Goal: Communication & Community: Answer question/provide support

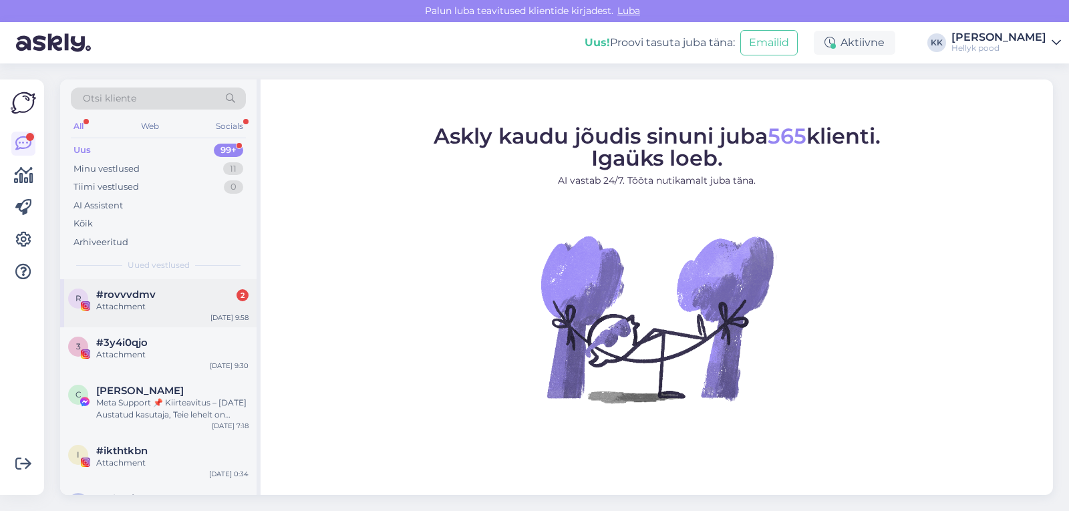
click at [124, 299] on span "#rovvvdmv" at bounding box center [125, 295] width 59 height 12
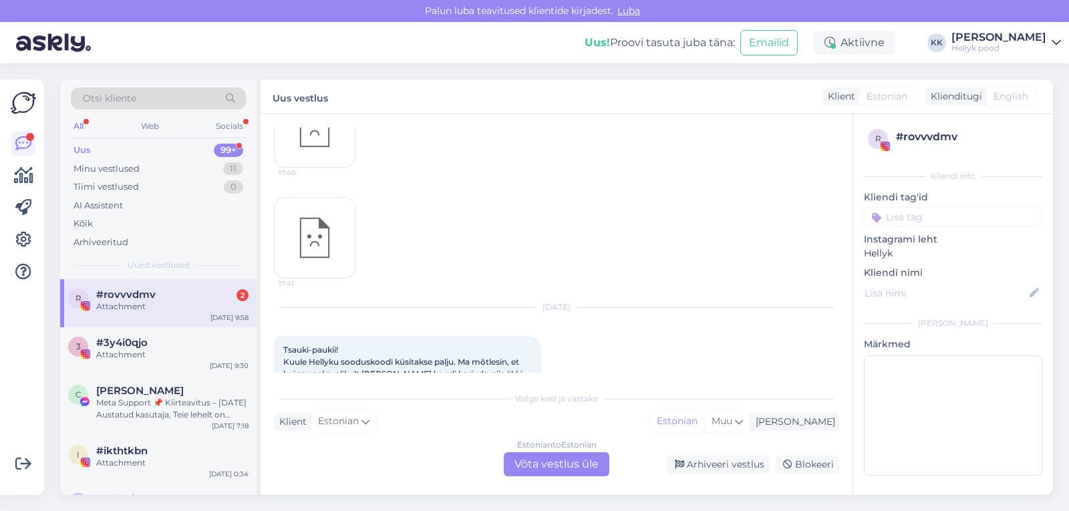
scroll to position [2176, 0]
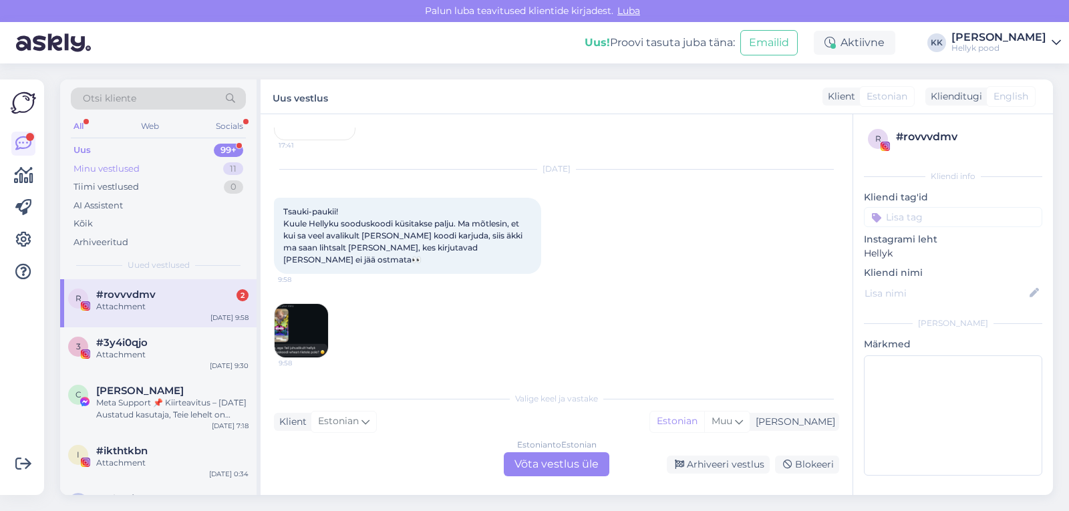
click at [117, 166] on div "Minu vestlused" at bounding box center [106, 168] width 66 height 13
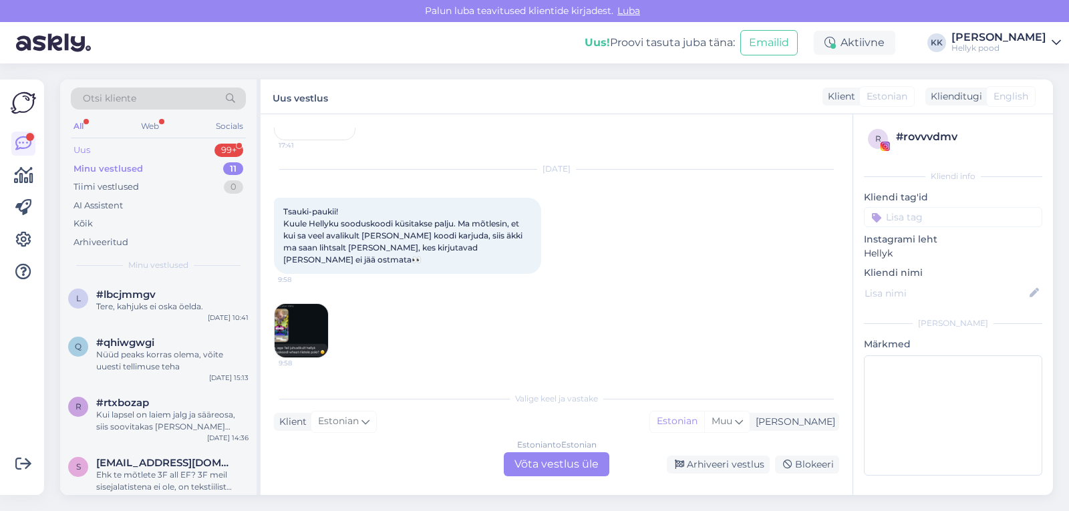
click at [87, 148] on div "Uus" at bounding box center [81, 150] width 17 height 13
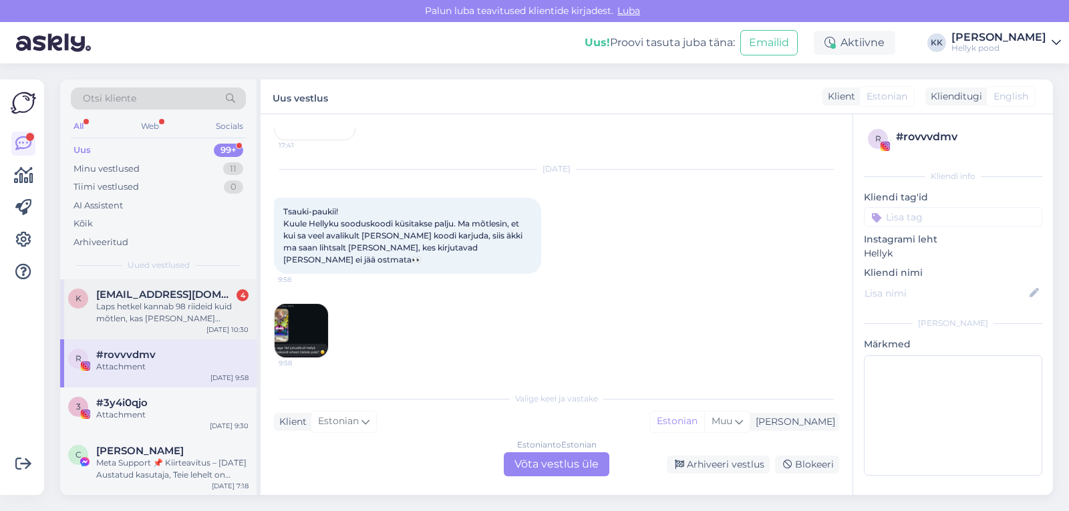
click at [149, 305] on div "Laps hetkel kannab 98 riideid kuid mõtlen, kas [PERSON_NAME] kombekas 98 või ju…" at bounding box center [172, 313] width 152 height 24
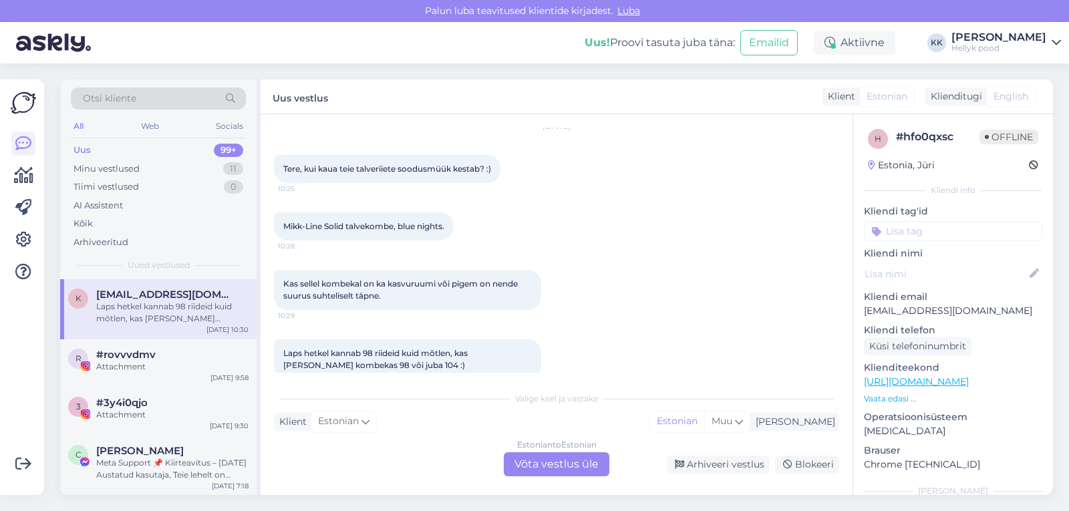
scroll to position [65, 0]
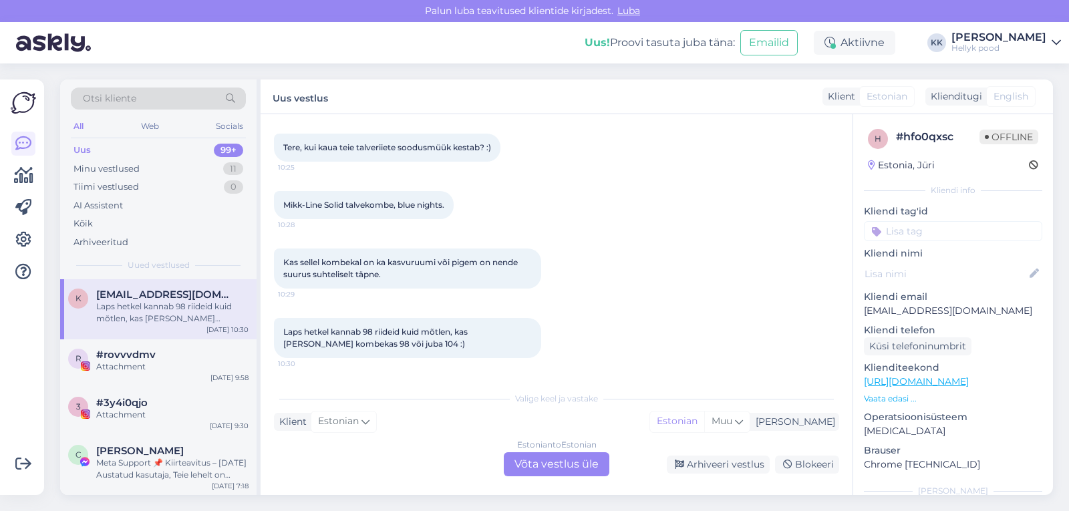
click at [543, 467] on div "Estonian to Estonian Võta vestlus üle" at bounding box center [557, 464] width 106 height 24
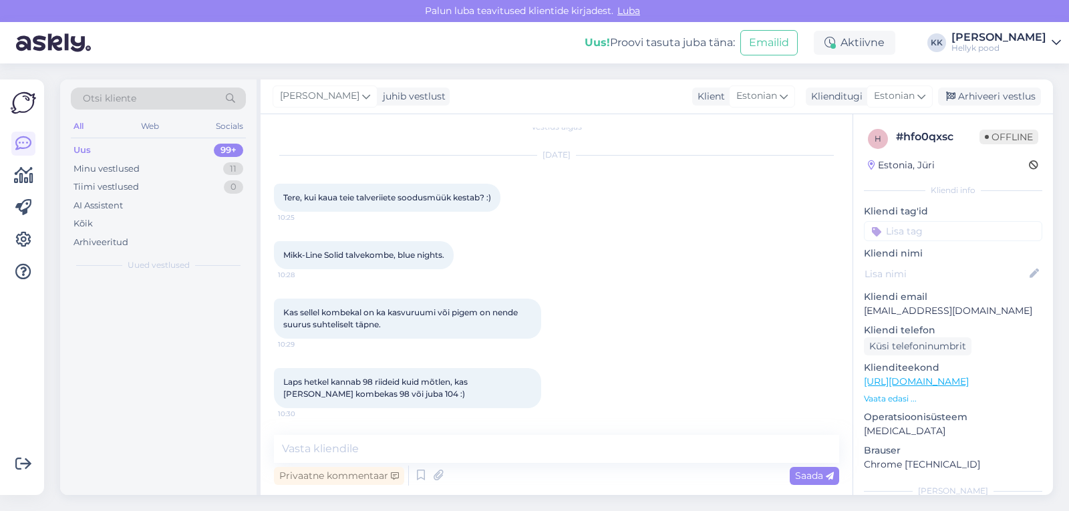
scroll to position [15, 0]
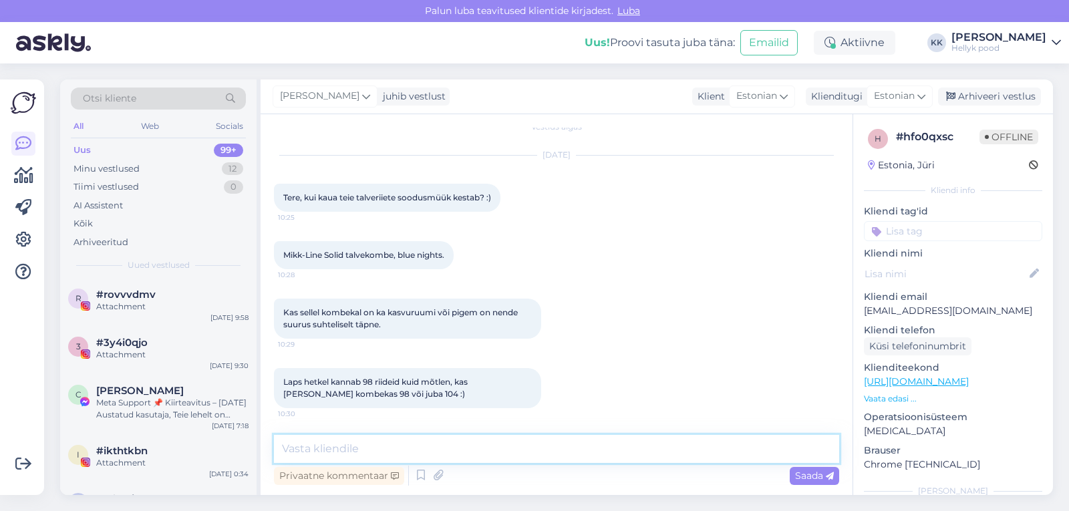
click at [365, 444] on textarea at bounding box center [556, 449] width 565 height 28
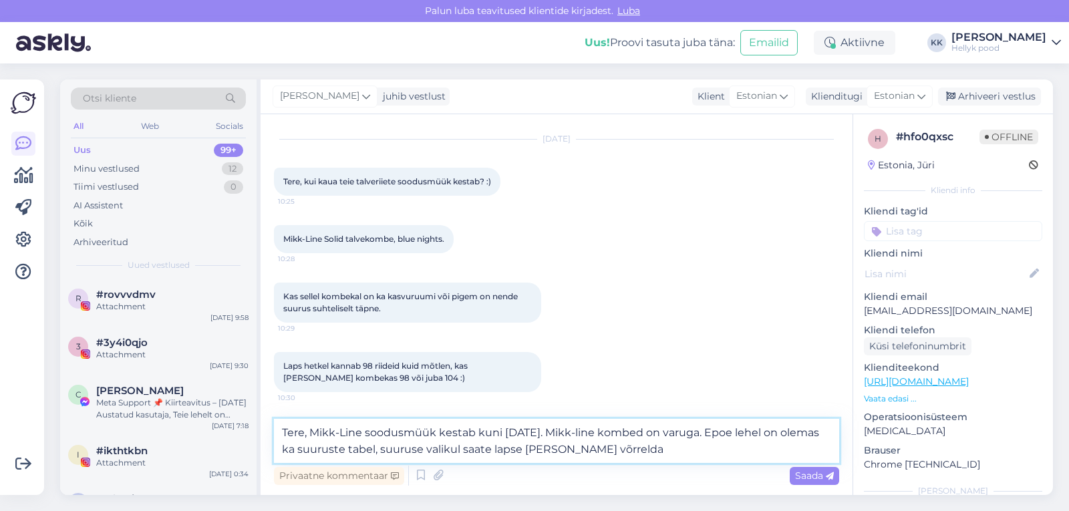
click at [426, 452] on textarea "Tere, Mikk-Line soodusmüük kestab kuni [DATE]. Mikk-line kombed on varuga. Epoe…" at bounding box center [556, 441] width 565 height 44
click at [689, 448] on textarea "Tere, Mikk-Line soodusmüük kestab kuni [DATE]. Mikk-line kombed on varuga. Epoe…" at bounding box center [556, 441] width 565 height 44
click at [452, 452] on textarea "Tere, Mikk-Line soodusmüük kestab kuni [DATE]. Mikk-line kombed on varuga. Epoe…" at bounding box center [556, 441] width 565 height 44
click at [562, 451] on textarea "Tere, Mikk-Line soodusmüük kestab kuni [DATE]. Mikk-line kombed on varuga. Epoe…" at bounding box center [556, 441] width 565 height 44
type textarea "Tere, Mikk-Line soodusmüük kestab kuni [DATE]. Mikk-line kombed on varuga. Epoe…"
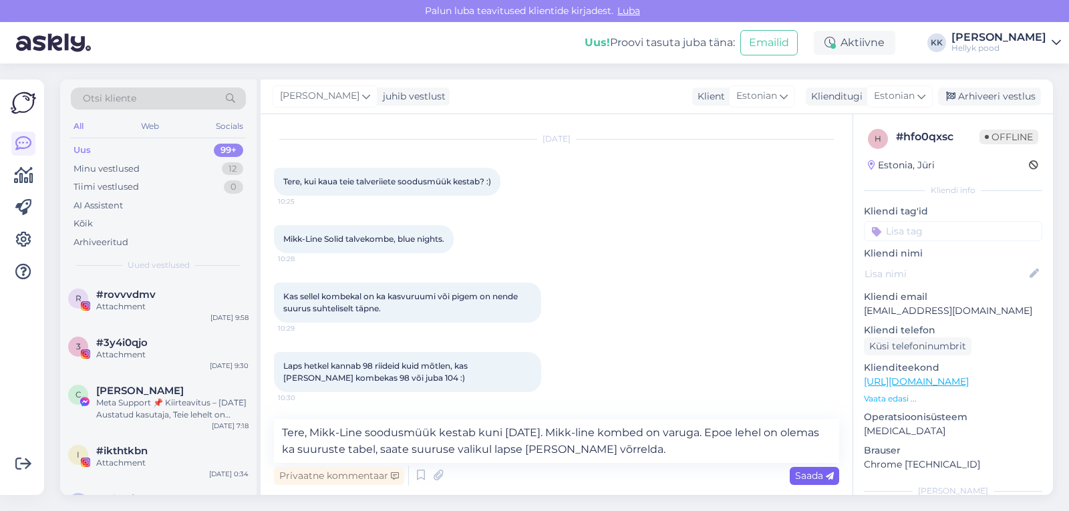
click at [813, 475] on span "Saada" at bounding box center [814, 476] width 39 height 12
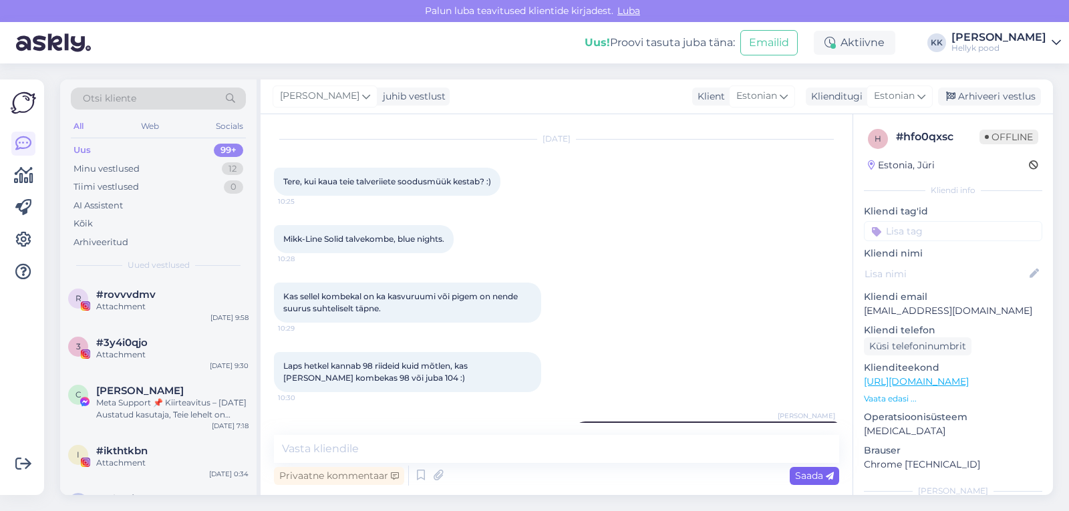
scroll to position [96, 0]
